Goal: Book appointment/travel/reservation

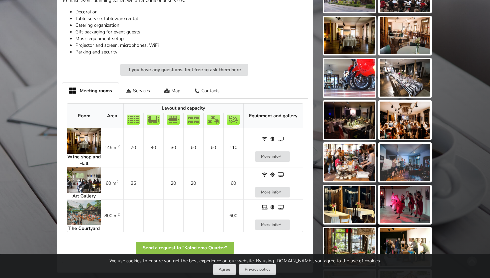
scroll to position [275, 0]
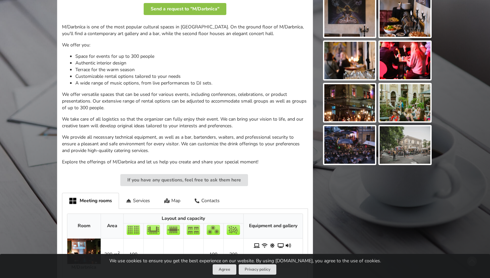
scroll to position [97, 0]
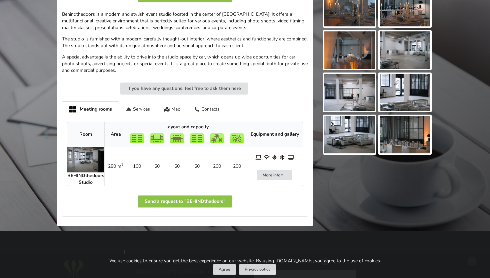
scroll to position [221, 0]
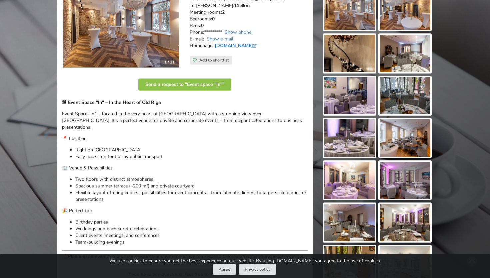
scroll to position [115, 0]
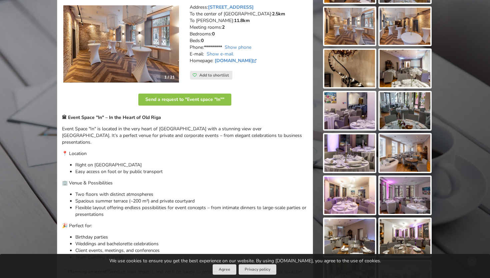
click at [146, 52] on img at bounding box center [121, 43] width 116 height 77
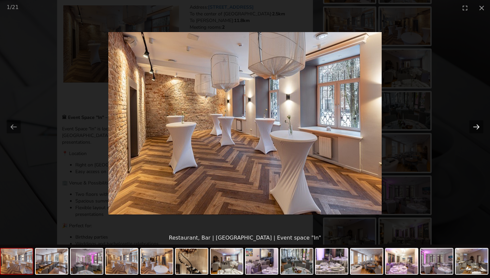
click at [482, 126] on button "Next slide" at bounding box center [477, 126] width 14 height 13
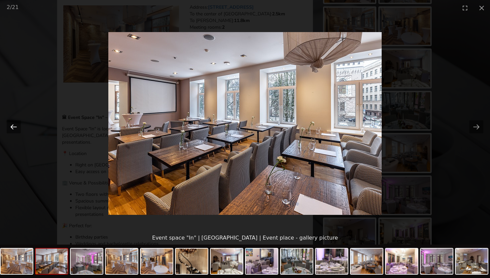
click at [15, 127] on button "Previous slide" at bounding box center [14, 126] width 14 height 13
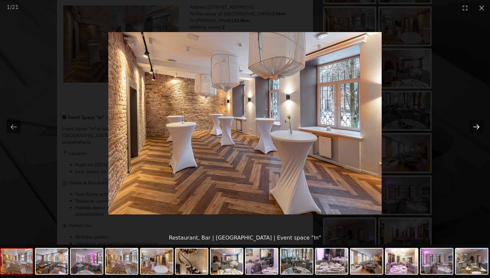
click at [474, 128] on button "Next slide" at bounding box center [477, 126] width 14 height 13
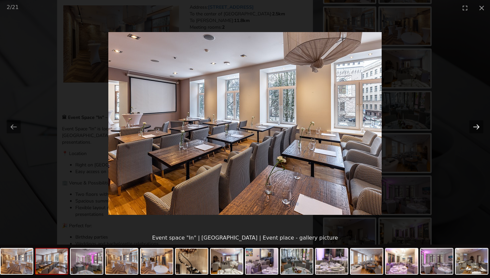
click at [474, 128] on button "Next slide" at bounding box center [477, 126] width 14 height 13
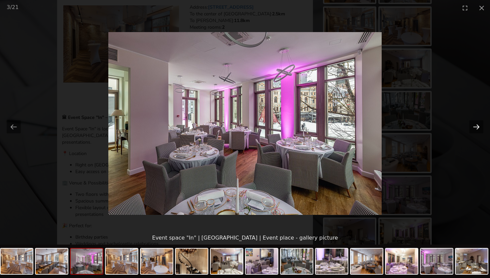
click at [474, 128] on button "Next slide" at bounding box center [477, 126] width 14 height 13
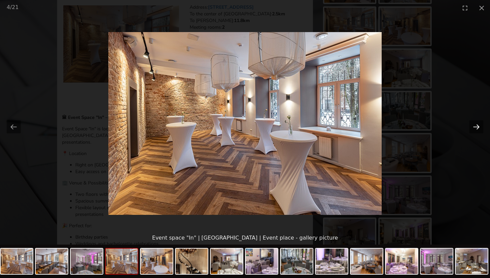
click at [474, 128] on button "Next slide" at bounding box center [477, 126] width 14 height 13
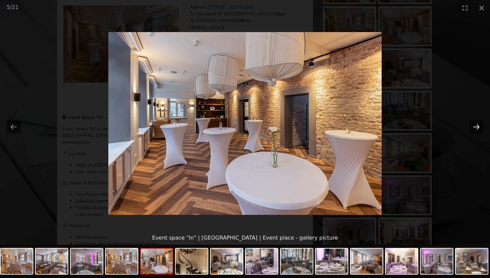
click at [474, 128] on button "Next slide" at bounding box center [477, 126] width 14 height 13
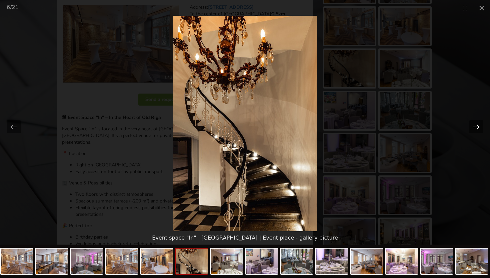
click at [474, 128] on button "Next slide" at bounding box center [477, 126] width 14 height 13
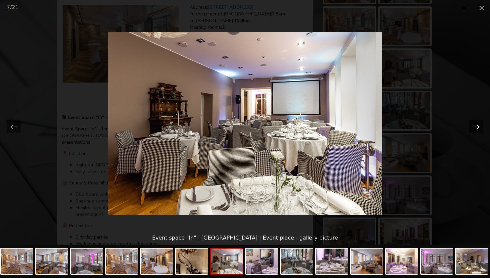
click at [474, 128] on button "Next slide" at bounding box center [477, 126] width 14 height 13
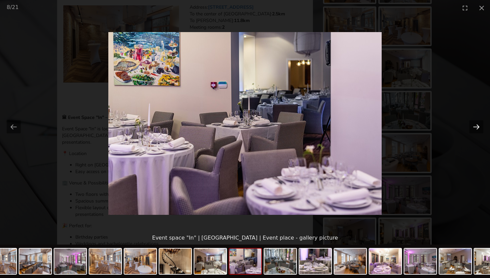
click at [474, 128] on button "Next slide" at bounding box center [477, 126] width 14 height 13
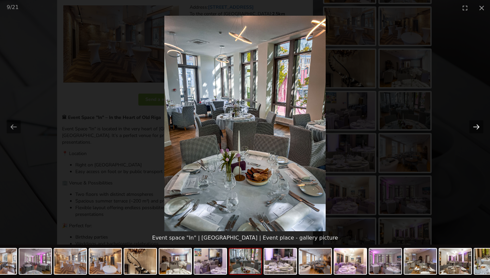
click at [474, 128] on button "Next slide" at bounding box center [477, 126] width 14 height 13
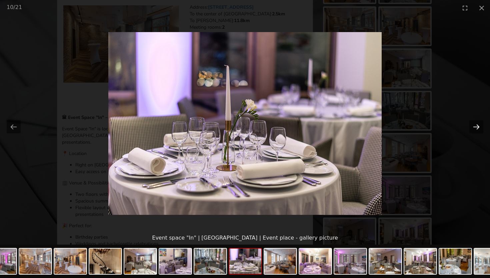
click at [474, 128] on button "Next slide" at bounding box center [477, 126] width 14 height 13
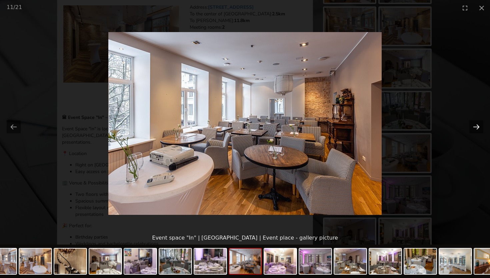
click at [474, 128] on button "Next slide" at bounding box center [477, 126] width 14 height 13
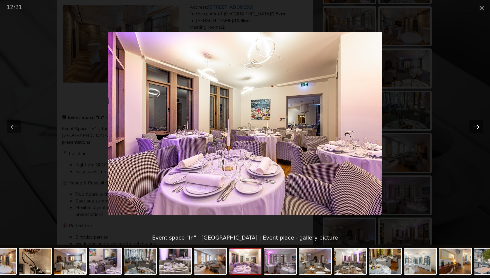
click at [474, 128] on button "Next slide" at bounding box center [477, 126] width 14 height 13
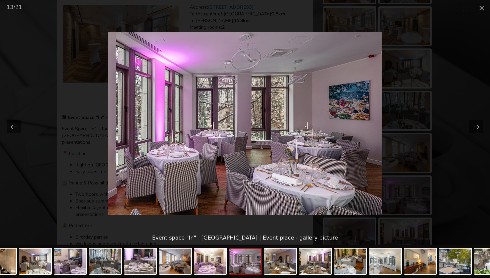
scroll to position [0, 0]
click at [444, 126] on picture at bounding box center [245, 123] width 490 height 215
